Goal: Contribute content: Contribute content

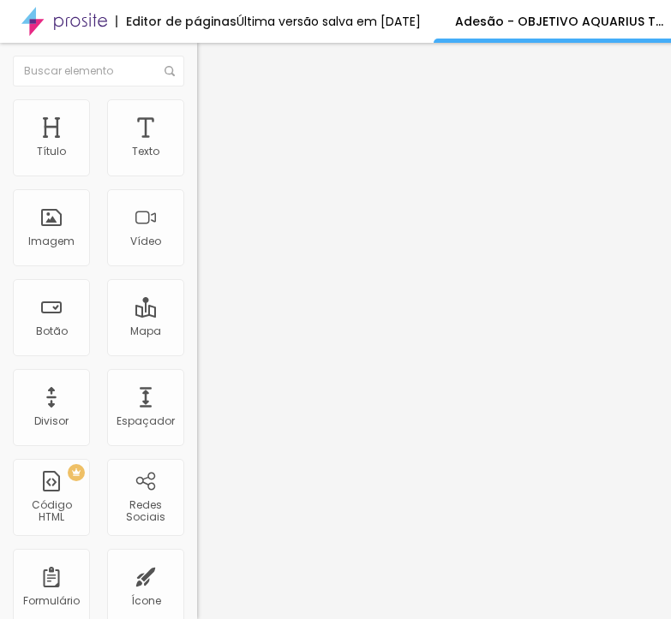
click at [197, 173] on img at bounding box center [202, 178] width 10 height 10
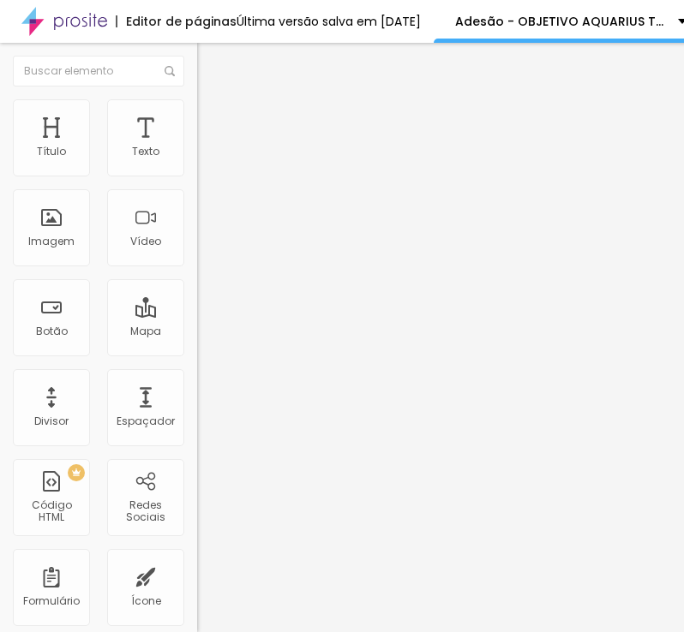
scroll to position [1420, 0]
drag, startPoint x: 69, startPoint y: 407, endPoint x: 104, endPoint y: 329, distance: 85.5
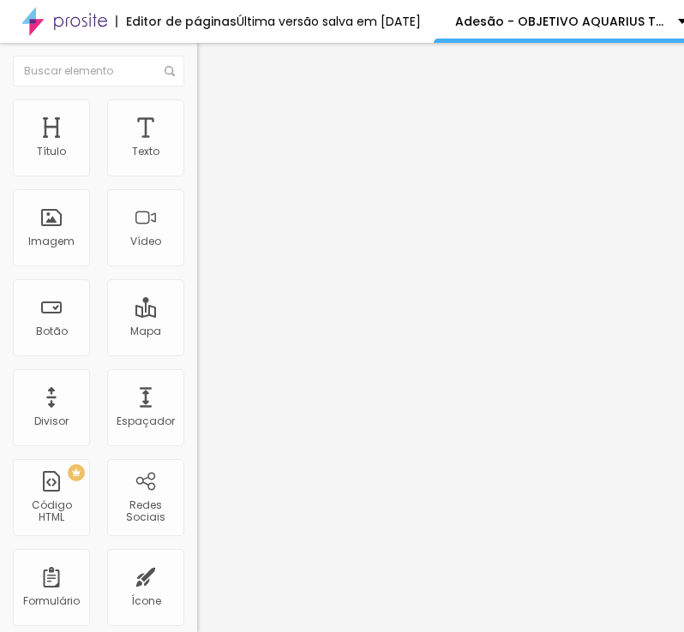
drag, startPoint x: 272, startPoint y: 387, endPoint x: 12, endPoint y: 387, distance: 260.4
paste input "PACOTE III: SOMENTE COLAÇÃO DE GRAU: R$ 350,00 DA SEGUINTE FORMA DE PAGAMENTO: …"
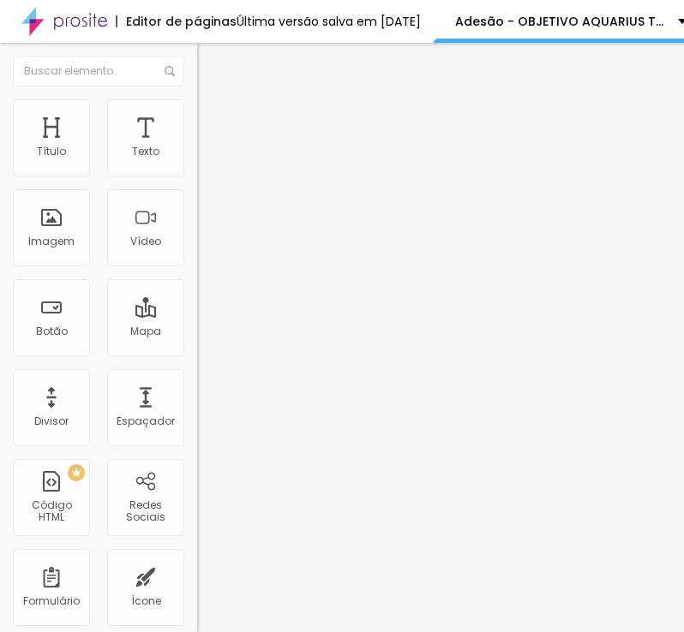
scroll to position [0, 478]
type input "PACOTE III: SOMENTE COLAÇÃO DE GRAU: R$ 350,00 DA SEGUINTE FORMA DE PAGAMENTO: …"
drag, startPoint x: 195, startPoint y: 513, endPoint x: 106, endPoint y: 513, distance: 89.1
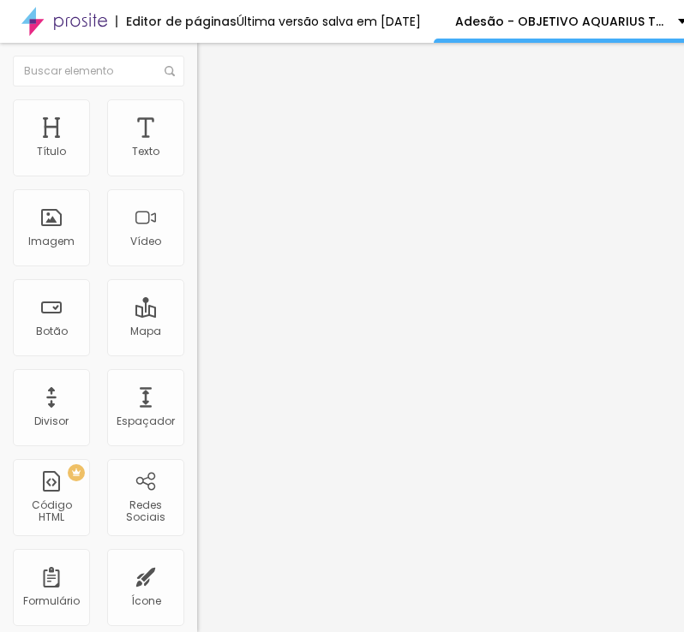
paste input "5 parcelas de R$ 70,00 com cartão de crédito, de outubro/2025 até fevereiro/2027"
type input "5 parcelas de R$ 70,00 com cartão de crédito, de outubro/2025 até fevereiro/2027"
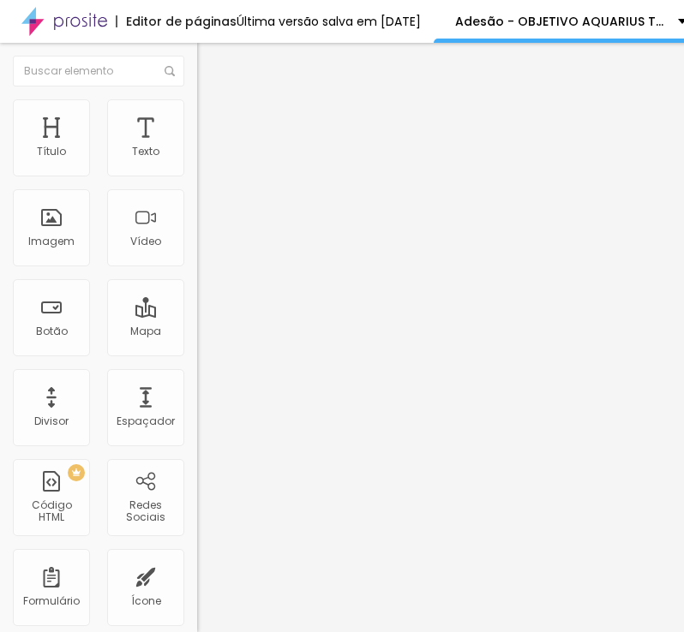
paste input "5 parcelas de R$ 70,00 com boleto bancário, de outubro/2025 até fevereiro/2027"
type input "5 parcelas de R$ 70,00 com boleto bancário, de outubro/2025 até fevereiro/2027"
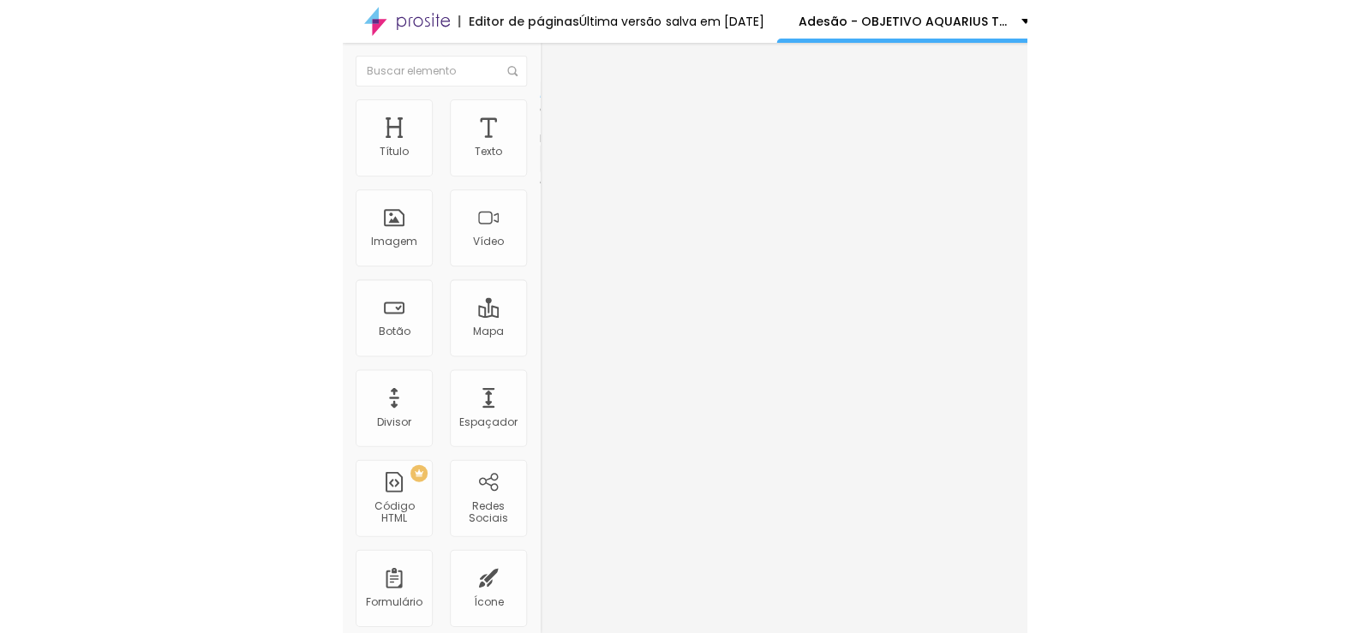
scroll to position [0, 0]
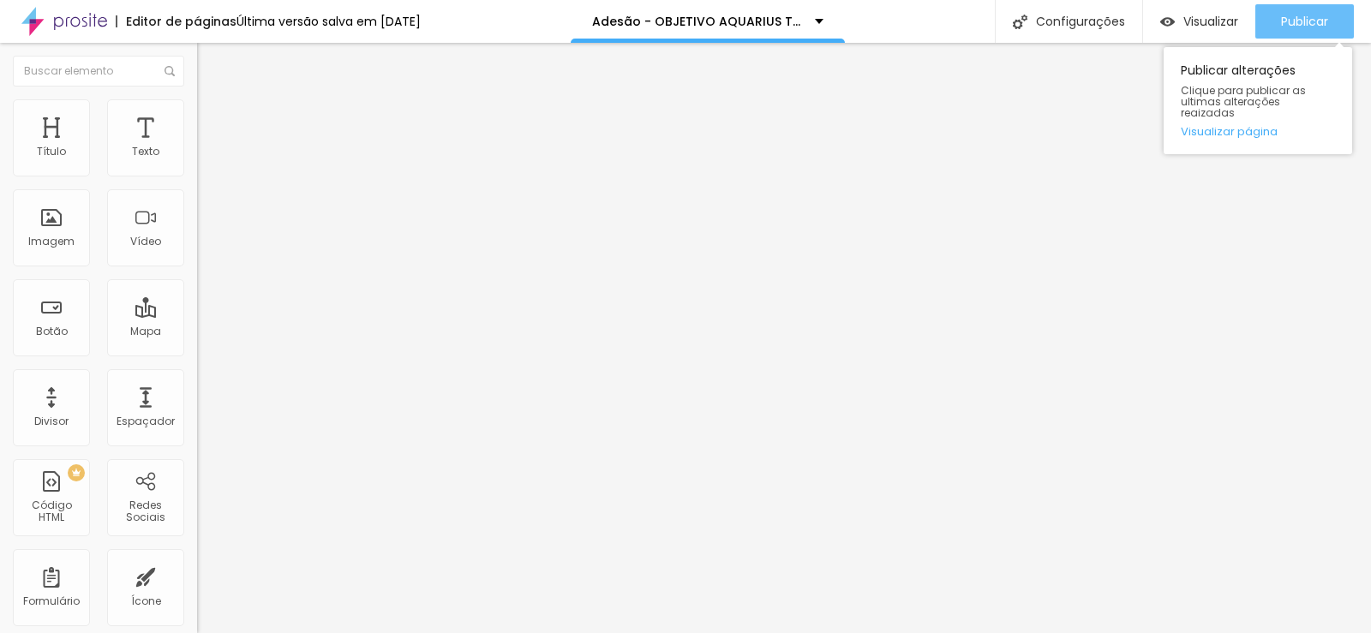
click at [1307, 15] on span "Publicar" at bounding box center [1304, 22] width 47 height 14
